Goal: Information Seeking & Learning: Compare options

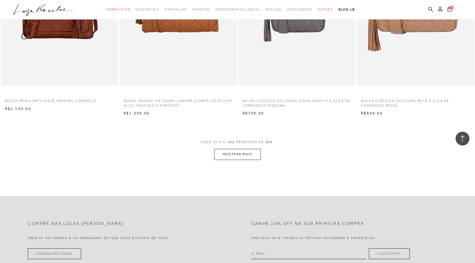
scroll to position [10187, 0]
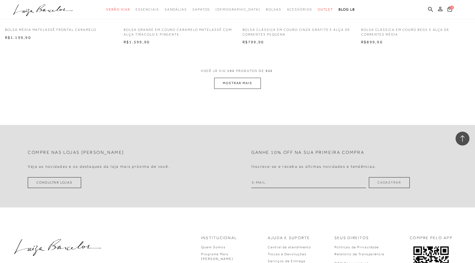
click at [243, 86] on button "MOSTRAR MAIS" at bounding box center [237, 83] width 47 height 11
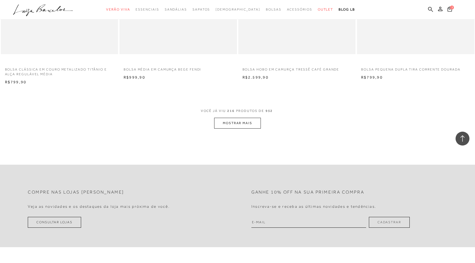
scroll to position [11450, 0]
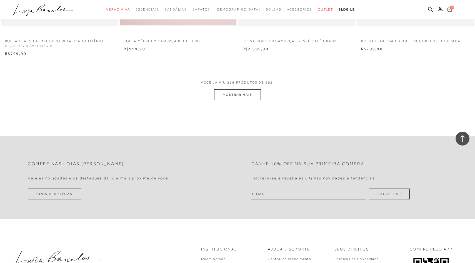
click at [230, 96] on button "MOSTRAR MAIS" at bounding box center [237, 95] width 47 height 11
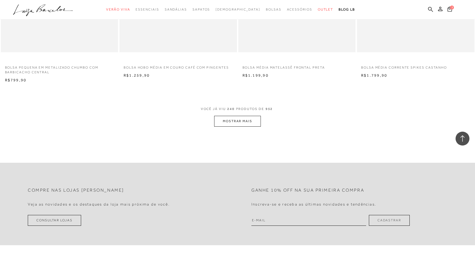
scroll to position [12708, 0]
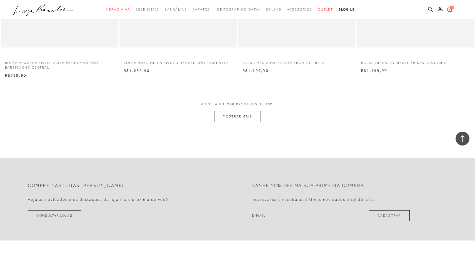
click at [240, 115] on button "MOSTRAR MAIS" at bounding box center [237, 116] width 47 height 11
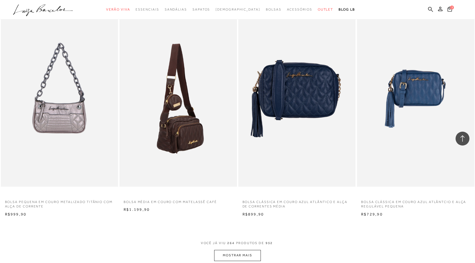
scroll to position [13941, 0]
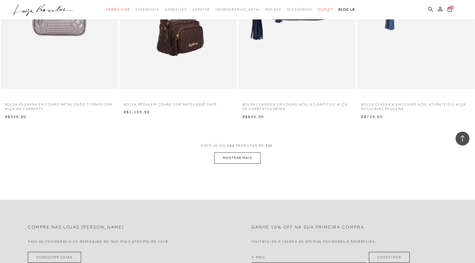
click at [250, 159] on button "MOSTRAR MAIS" at bounding box center [237, 158] width 47 height 11
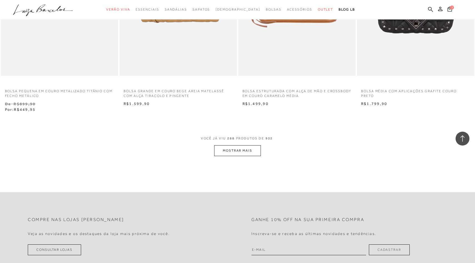
scroll to position [15319, 0]
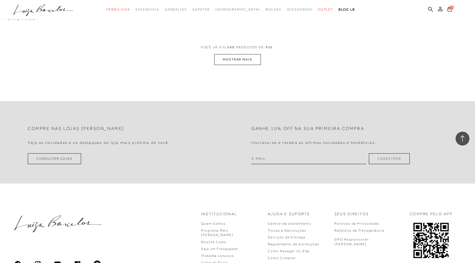
click at [221, 62] on button "MOSTRAR MAIS" at bounding box center [237, 59] width 47 height 11
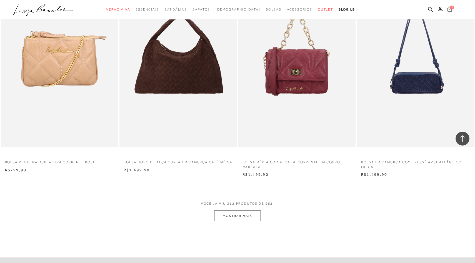
scroll to position [16470, 0]
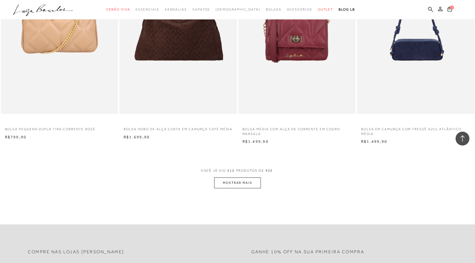
click at [246, 184] on button "MOSTRAR MAIS" at bounding box center [237, 183] width 47 height 11
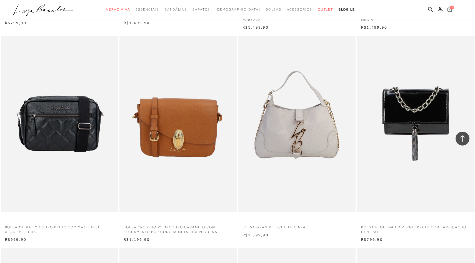
scroll to position [16601, 0]
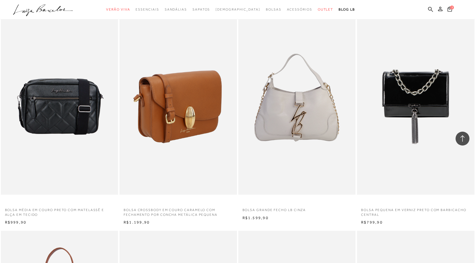
click at [198, 139] on img at bounding box center [178, 107] width 117 height 176
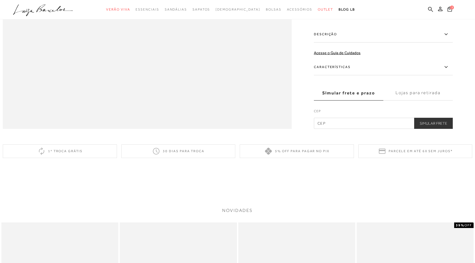
scroll to position [507, 0]
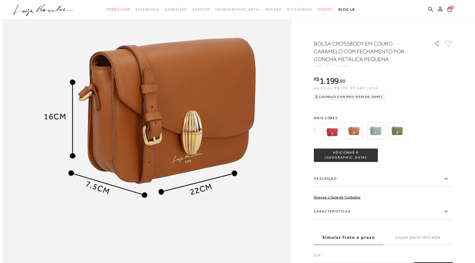
click at [335, 131] on img at bounding box center [332, 131] width 17 height 17
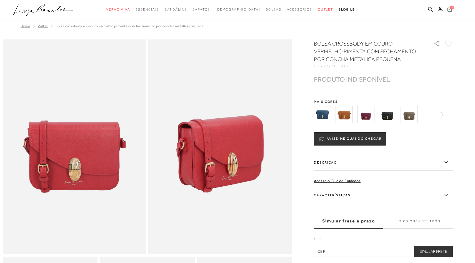
click at [324, 117] on img at bounding box center [322, 114] width 17 height 17
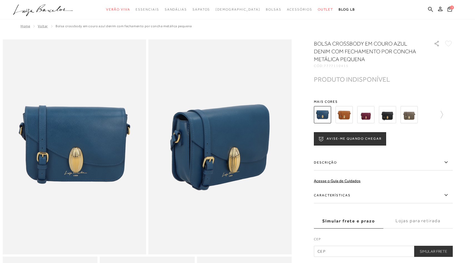
click at [343, 117] on img at bounding box center [344, 114] width 17 height 17
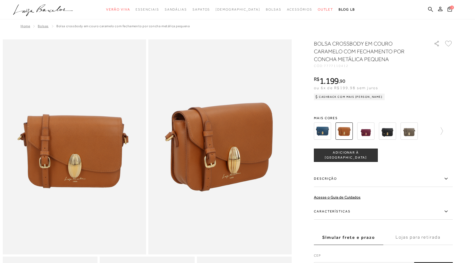
click at [363, 134] on img at bounding box center [365, 131] width 17 height 17
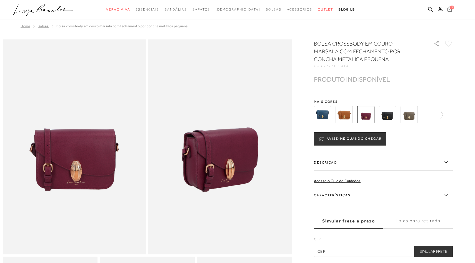
click at [388, 131] on div "BOLSA CROSSBODY EM COURO MARSALA COM FECHAMENTO POR CONCHA METÁLICA PEQUENA CÓD…" at bounding box center [383, 148] width 139 height 217
click at [388, 117] on img at bounding box center [387, 114] width 17 height 17
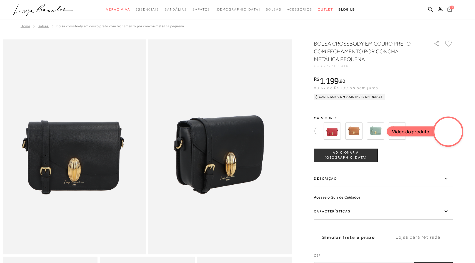
click at [375, 135] on img at bounding box center [375, 131] width 17 height 17
